Goal: Transaction & Acquisition: Subscribe to service/newsletter

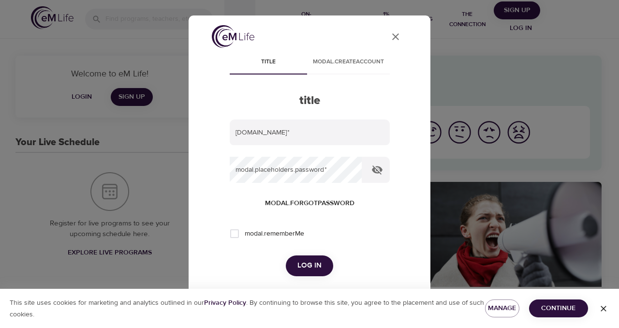
click at [306, 263] on span "Log in" at bounding box center [310, 265] width 24 height 13
type input "[PERSON_NAME][DOMAIN_NAME][EMAIL_ADDRESS][DOMAIN_NAME]"
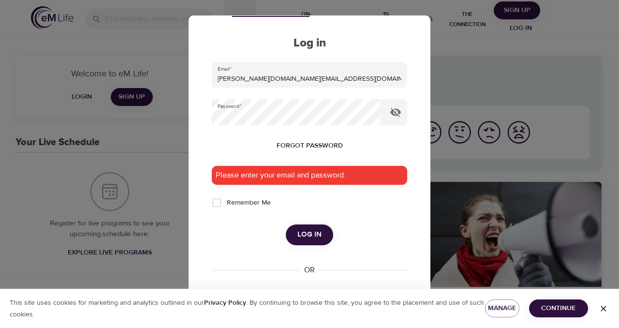
scroll to position [59, 0]
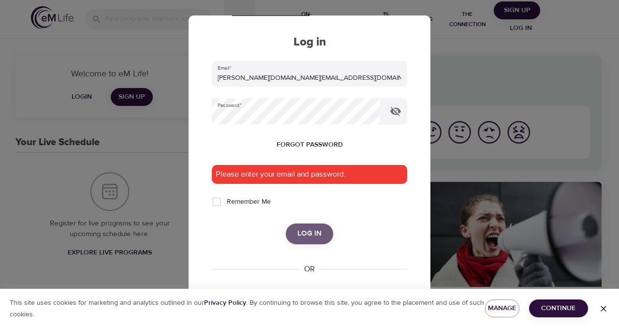
click at [305, 232] on span "Log in" at bounding box center [310, 233] width 24 height 13
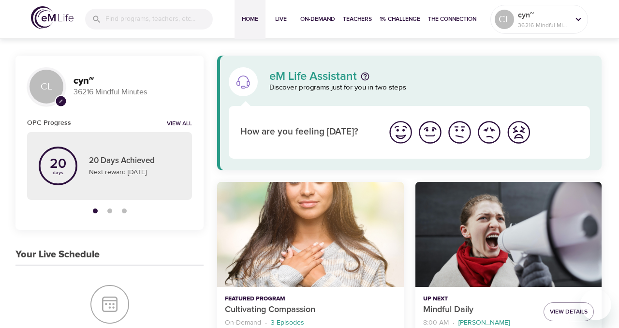
scroll to position [58, 0]
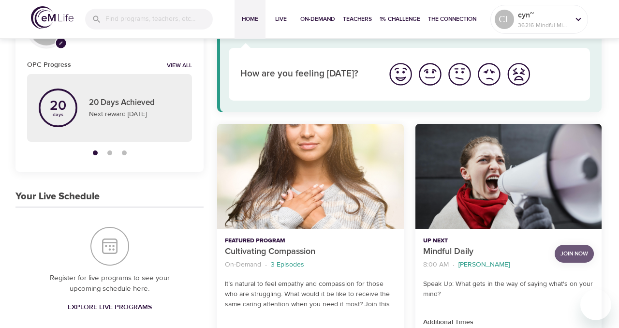
click at [574, 251] on span "Join Now" at bounding box center [575, 254] width 28 height 10
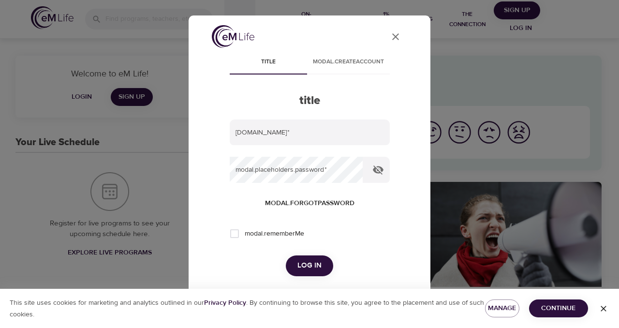
type input "[PERSON_NAME][DOMAIN_NAME][EMAIL_ADDRESS][DOMAIN_NAME]"
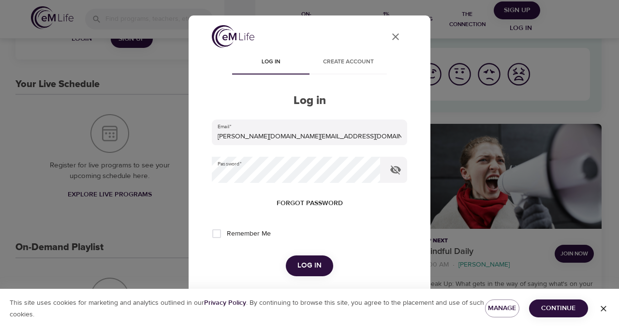
scroll to position [58, 0]
click at [318, 263] on span "Log in" at bounding box center [310, 265] width 24 height 13
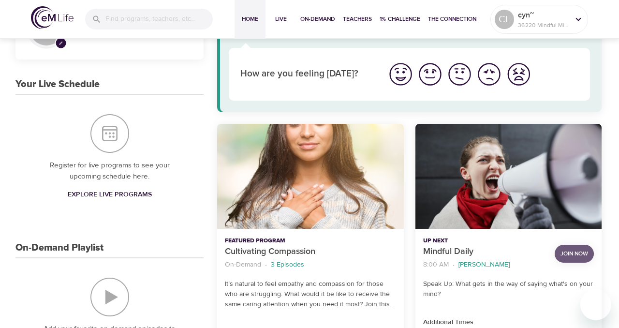
click at [571, 252] on span "Join Now" at bounding box center [575, 254] width 28 height 10
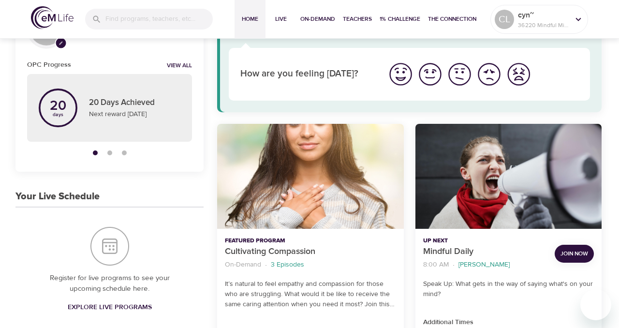
click at [571, 252] on span "Join Now" at bounding box center [575, 254] width 28 height 10
